Goal: Task Accomplishment & Management: Manage account settings

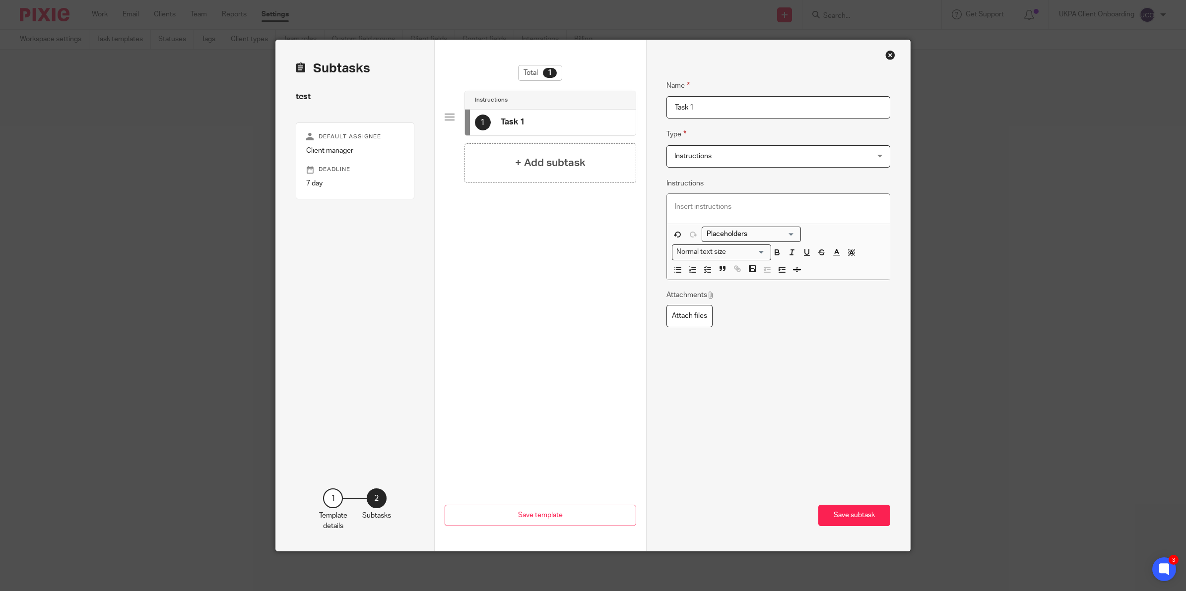
click at [885, 56] on div "Close this dialog window" at bounding box center [890, 55] width 10 height 10
click at [888, 54] on div "Close this dialog window" at bounding box center [890, 55] width 10 height 10
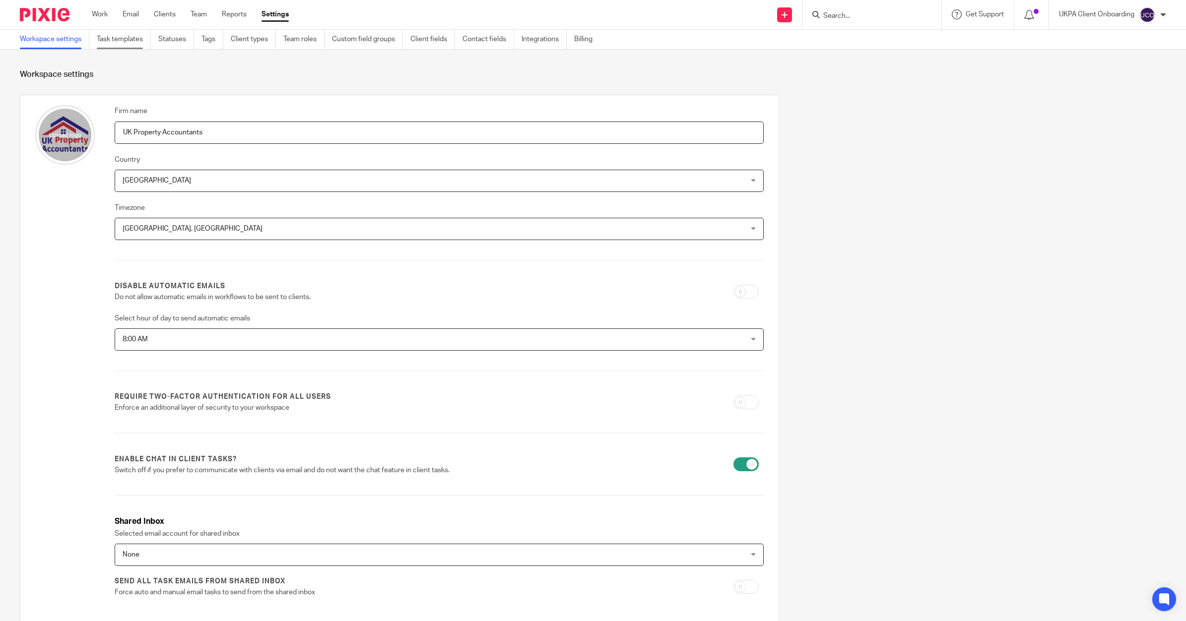
click at [129, 40] on link "Task templates" at bounding box center [124, 39] width 54 height 19
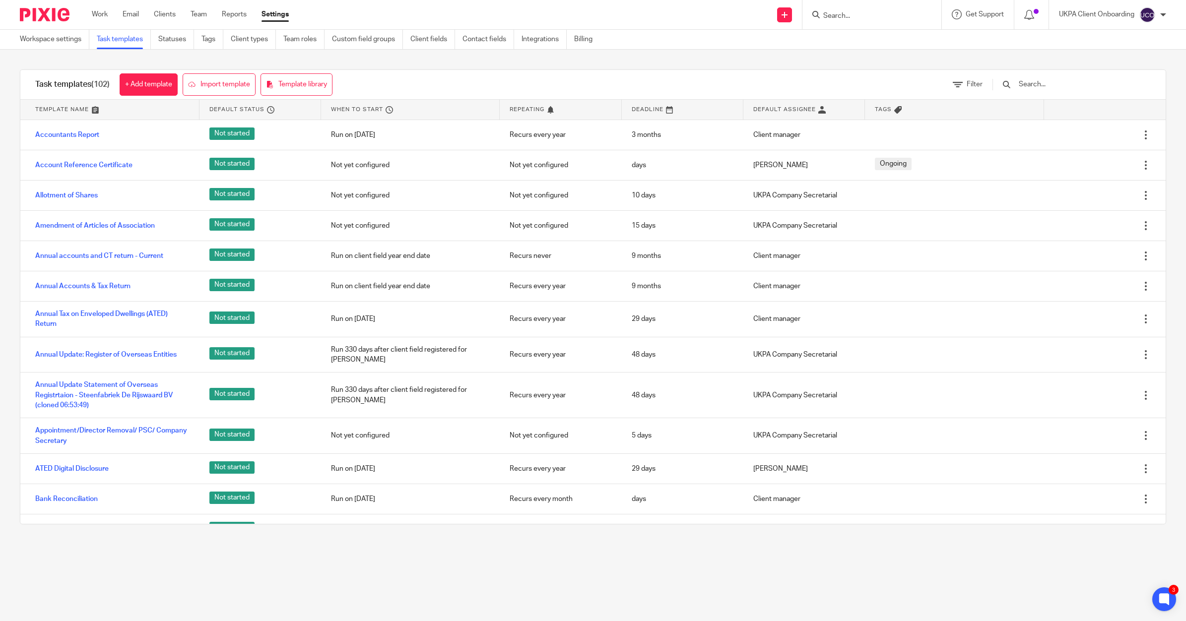
click at [859, 16] on input "Search" at bounding box center [866, 16] width 89 height 9
click at [1043, 90] on input "text" at bounding box center [1075, 84] width 116 height 11
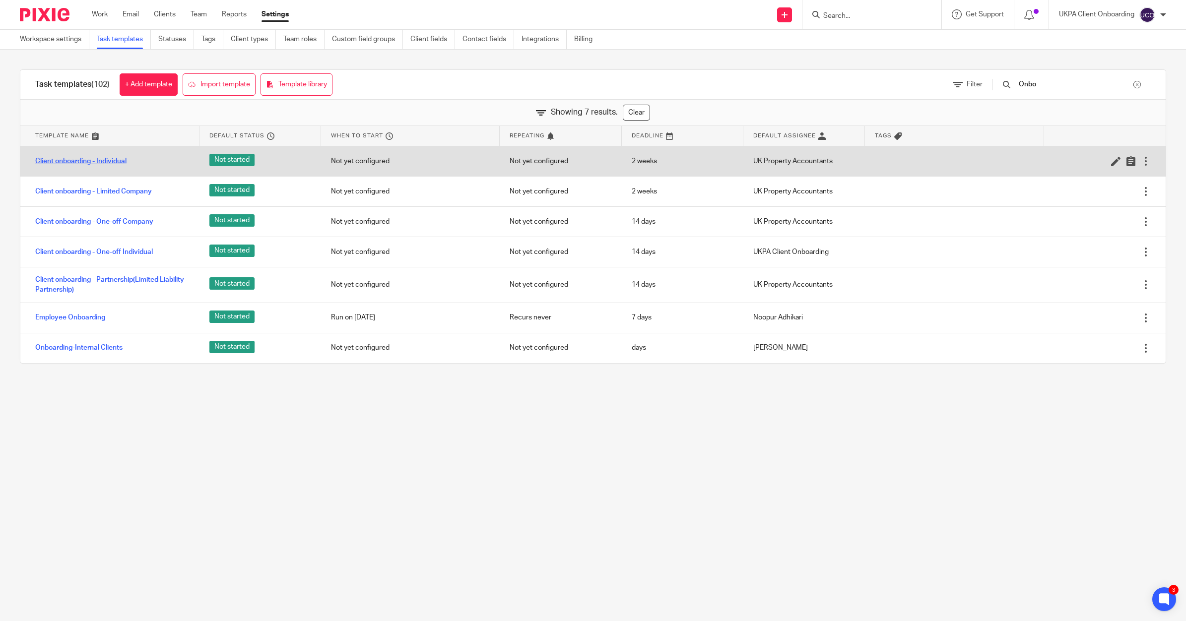
type input "Onbo"
click at [99, 160] on link "Client onboarding - Individual" at bounding box center [80, 161] width 91 height 10
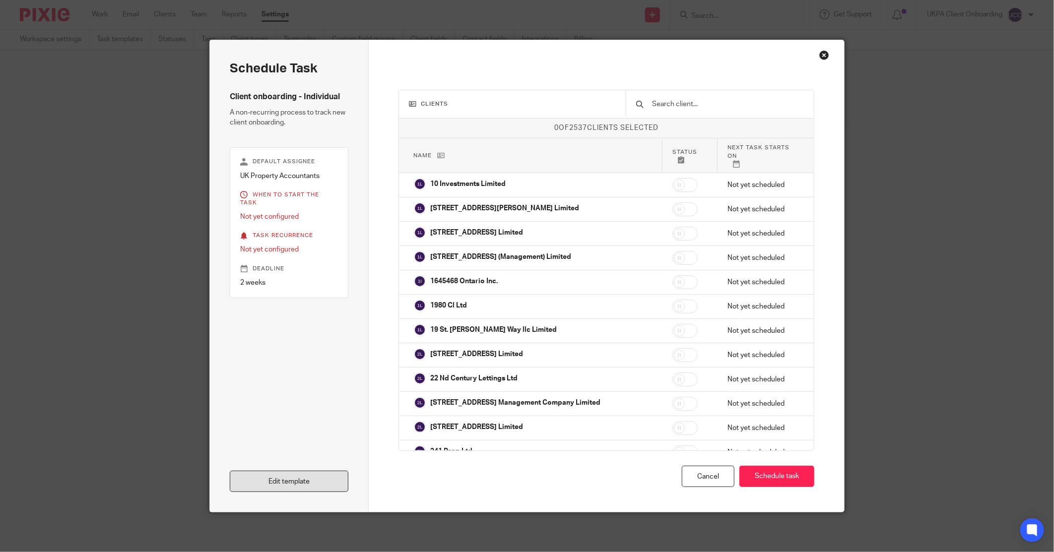
click at [251, 477] on link "Edit template" at bounding box center [289, 481] width 119 height 21
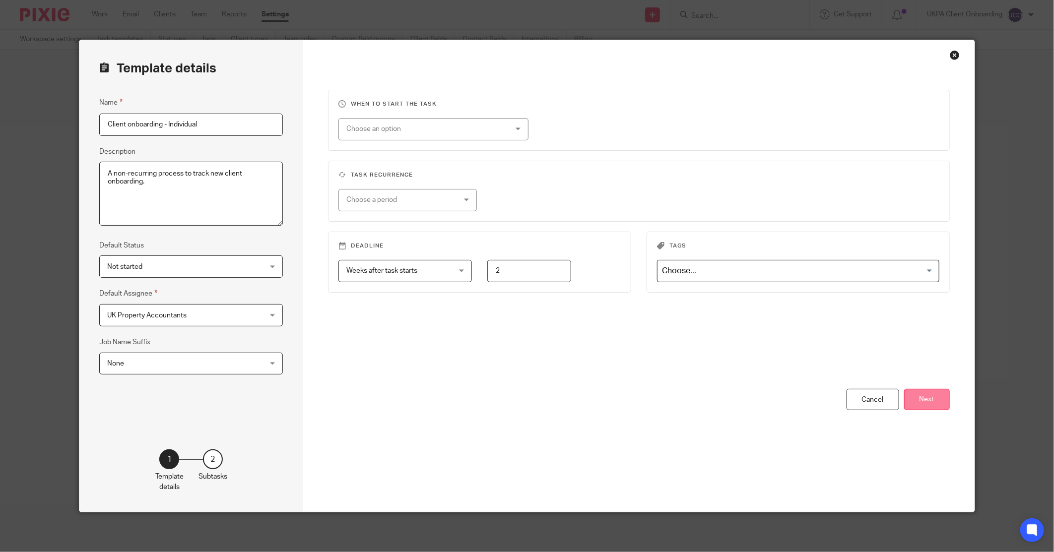
click at [926, 403] on button "Next" at bounding box center [927, 399] width 46 height 21
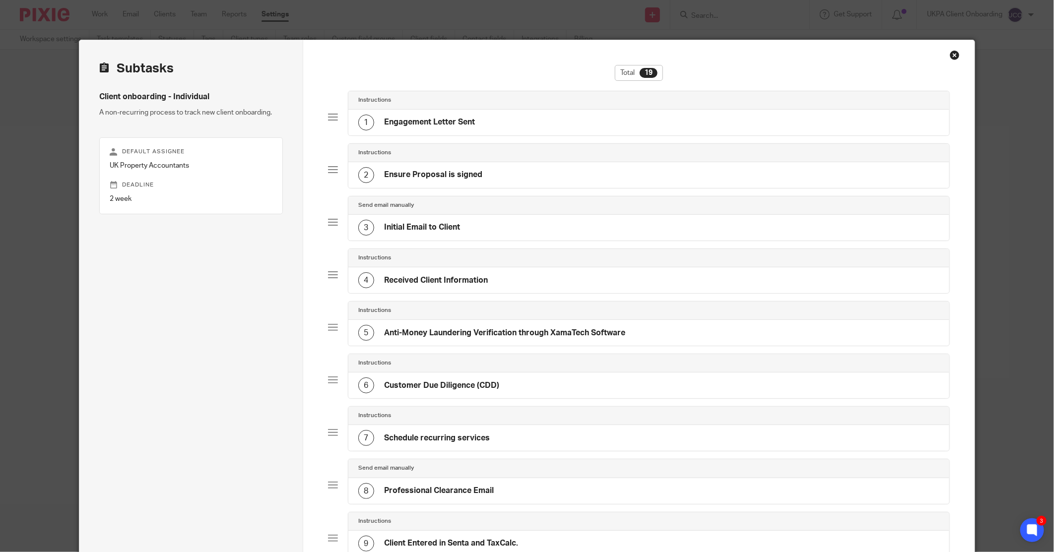
click at [421, 222] on h4 "Initial Email to Client" at bounding box center [422, 227] width 76 height 10
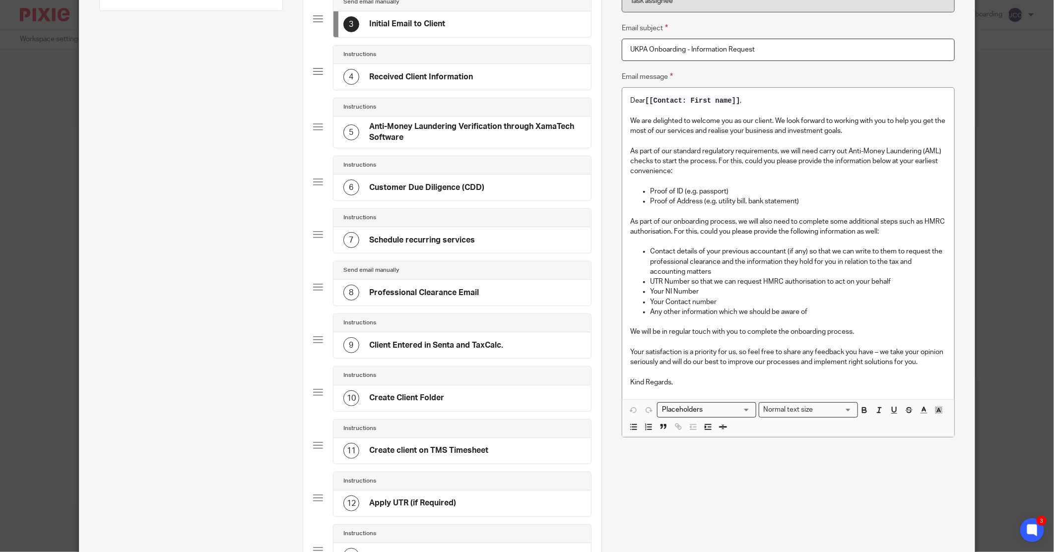
scroll to position [220, 0]
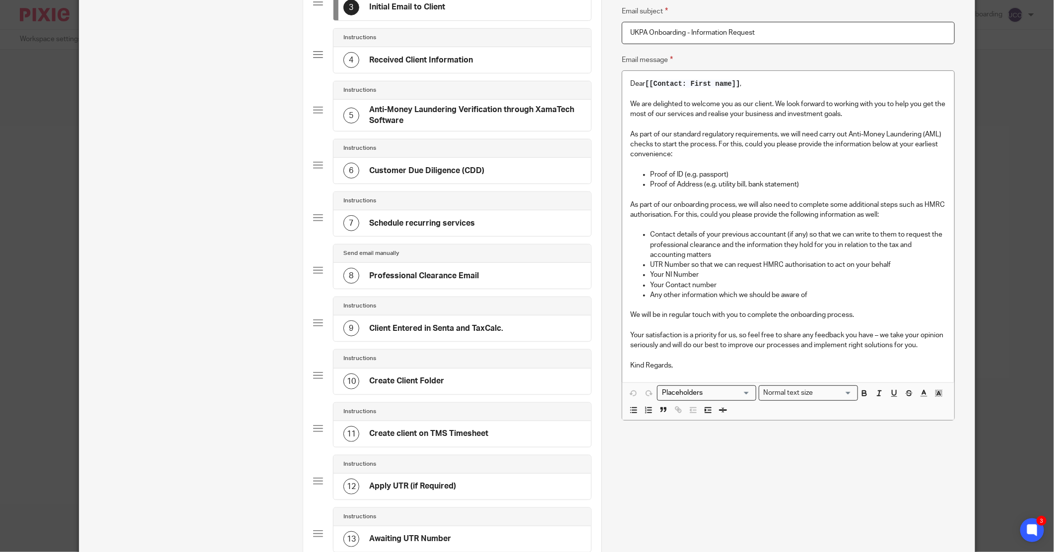
click at [730, 394] on input "Search for option" at bounding box center [704, 393] width 92 height 10
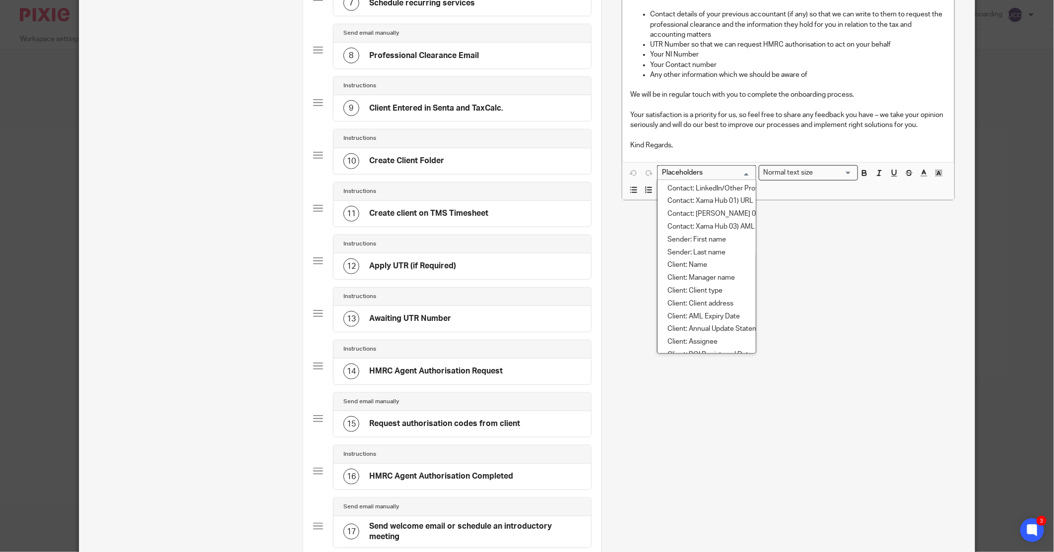
scroll to position [0, 0]
click at [774, 216] on div "Name Initial Email to Client Type Send email manually Send email manually Instr…" at bounding box center [788, 45] width 332 height 843
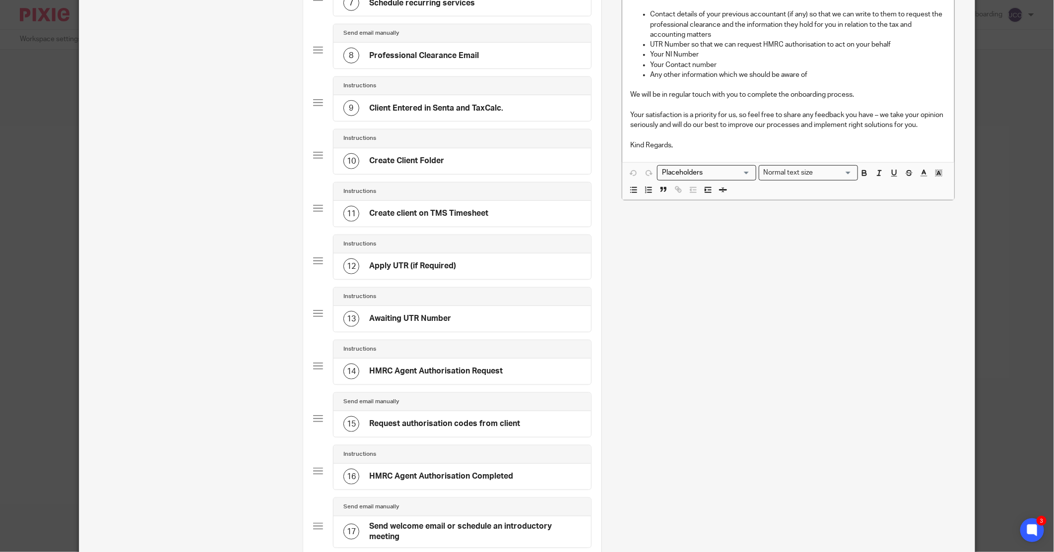
click at [725, 176] on input "Search for option" at bounding box center [704, 173] width 92 height 10
